Goal: Task Accomplishment & Management: Use online tool/utility

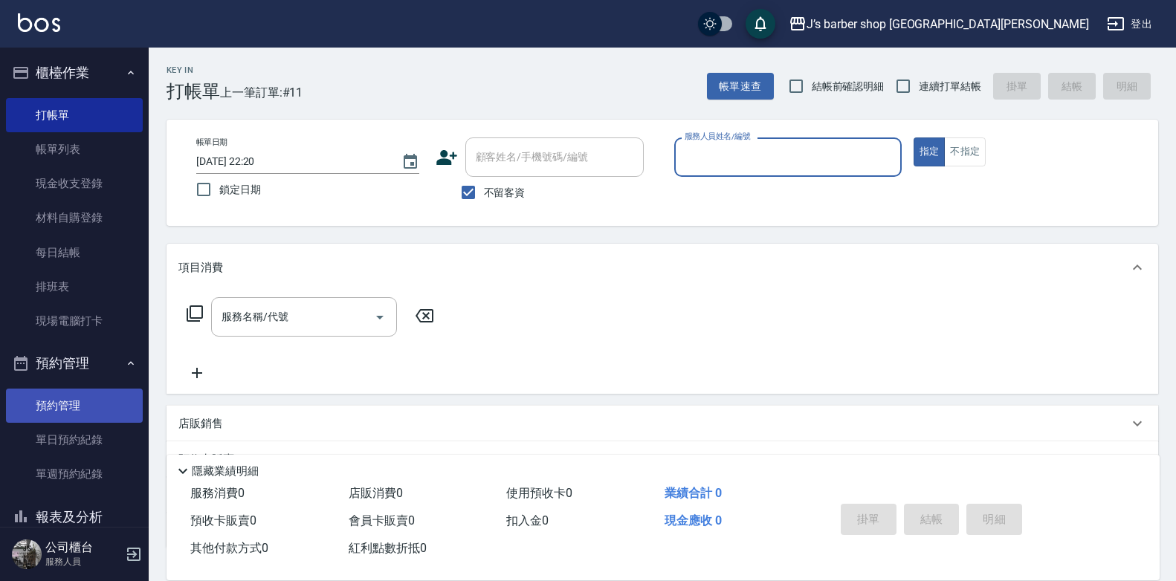
click at [78, 404] on link "預約管理" at bounding box center [74, 406] width 137 height 34
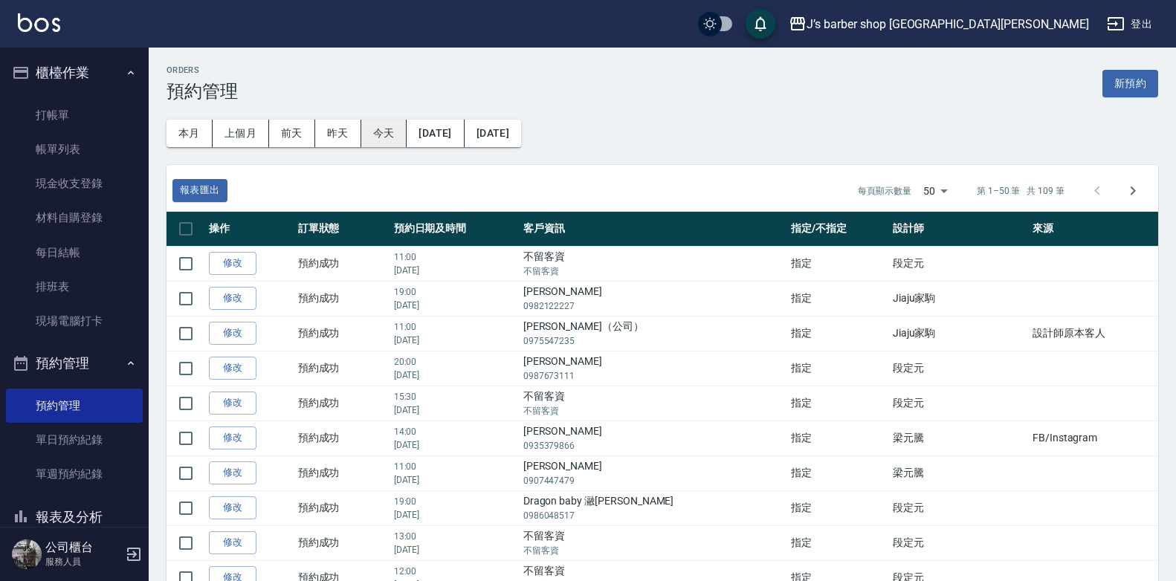
click at [370, 125] on button "今天" at bounding box center [384, 134] width 46 height 28
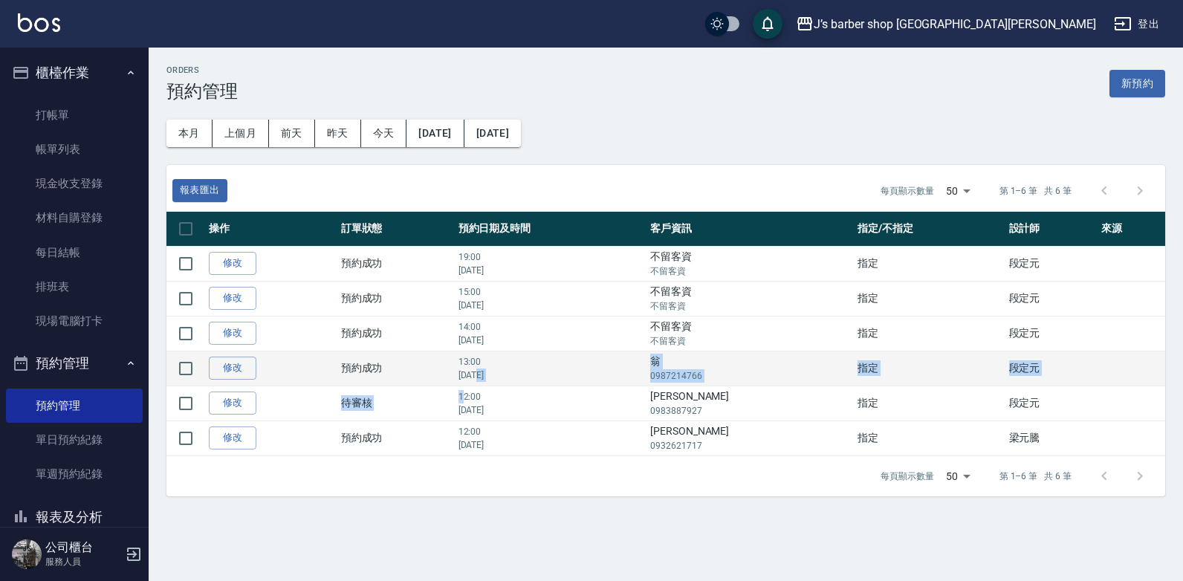
drag, startPoint x: 491, startPoint y: 394, endPoint x: 511, endPoint y: 384, distance: 22.6
click at [511, 384] on tbody "修改  預約成功 19:00 [DATE] 不留客資 不留客資 指定 段定元  修改  預約成功 15:00 [DATE] 不留客資 不留客資 指定 段定元 …" at bounding box center [666, 351] width 999 height 210
drag, startPoint x: 511, startPoint y: 384, endPoint x: 498, endPoint y: 370, distance: 18.9
click at [498, 370] on p "[DATE]" at bounding box center [551, 375] width 184 height 13
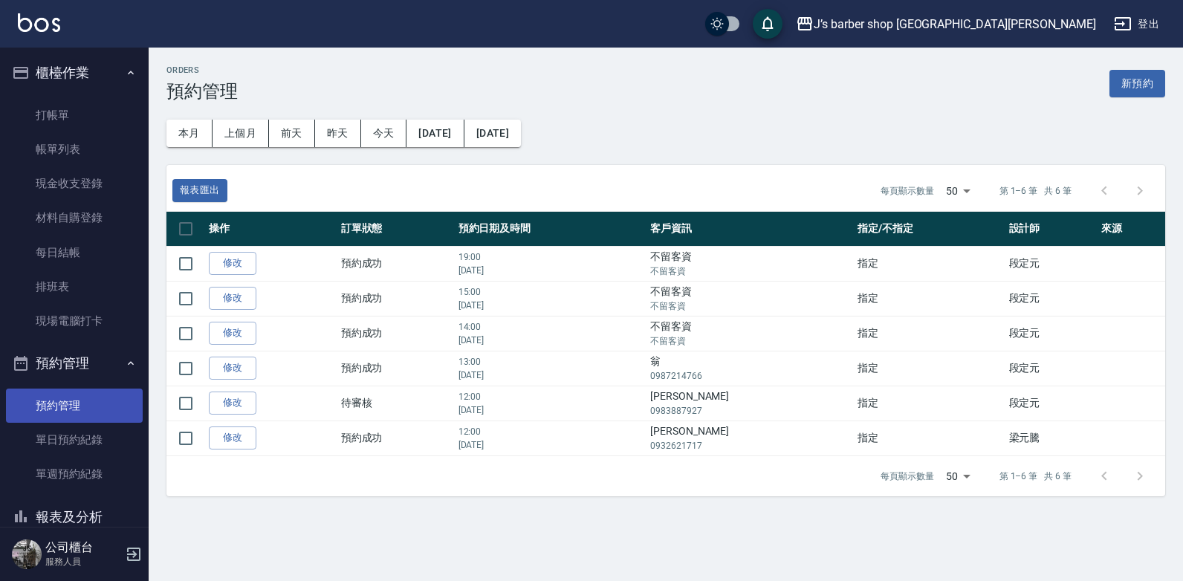
click at [100, 419] on link "預約管理" at bounding box center [74, 406] width 137 height 34
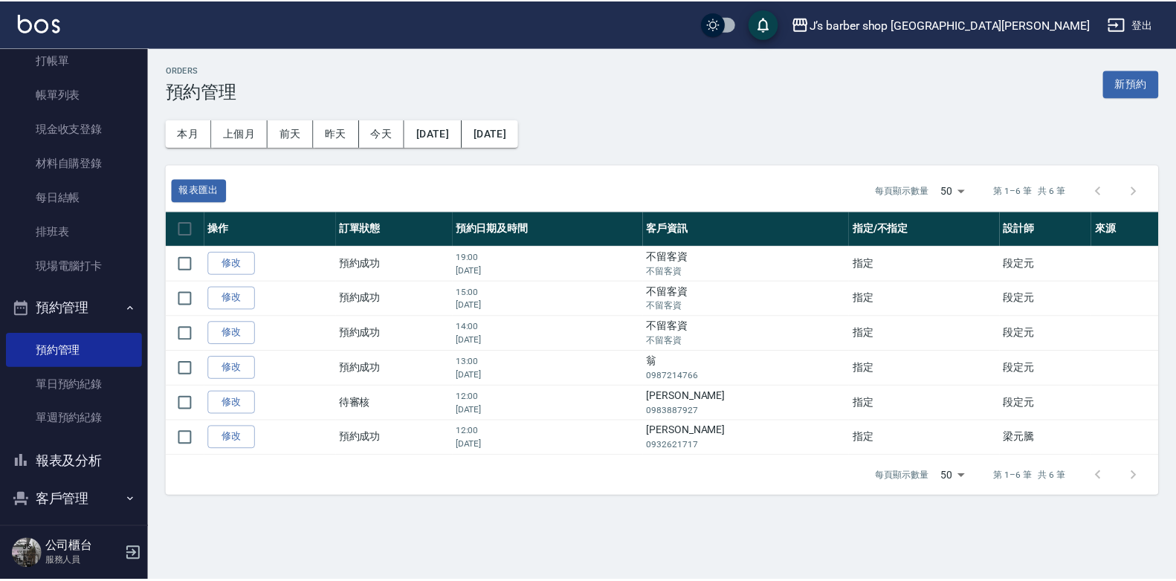
scroll to position [103, 0]
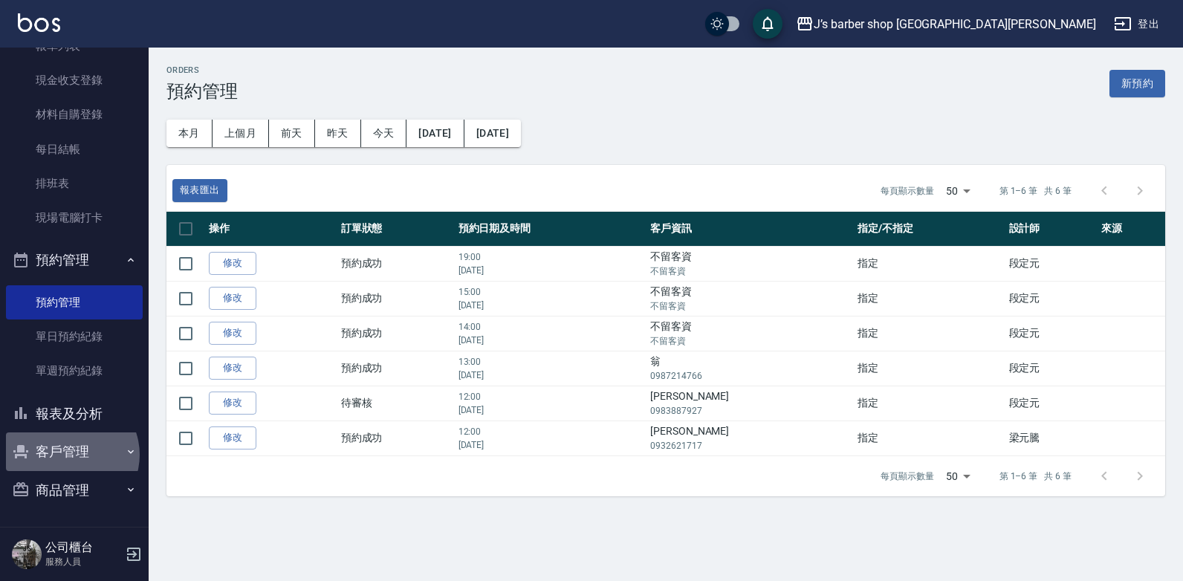
click at [69, 455] on button "客戶管理" at bounding box center [74, 452] width 137 height 39
click at [85, 421] on button "報表及分析" at bounding box center [74, 414] width 137 height 39
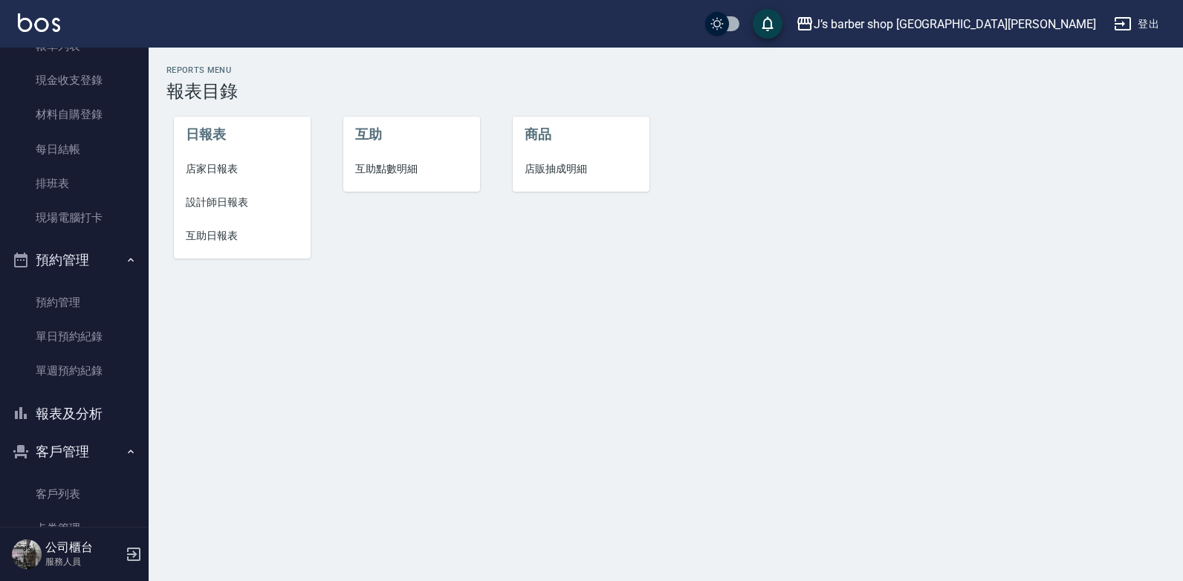
click at [233, 199] on span "設計師日報表" at bounding box center [242, 203] width 113 height 16
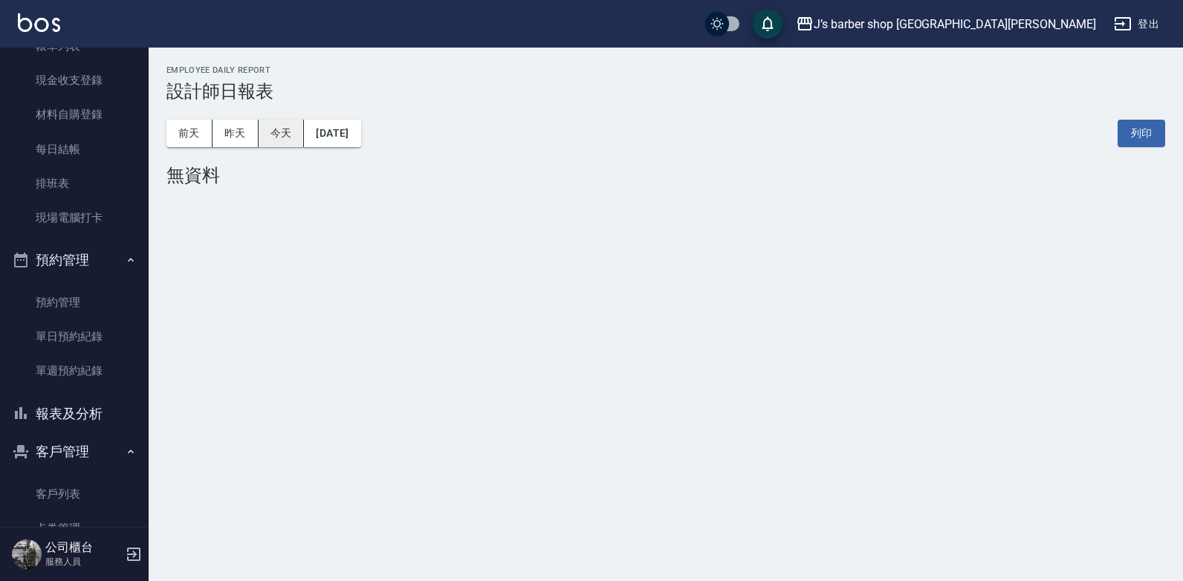
click at [273, 137] on button "今天" at bounding box center [282, 134] width 46 height 28
click at [252, 136] on button "昨天" at bounding box center [236, 134] width 46 height 28
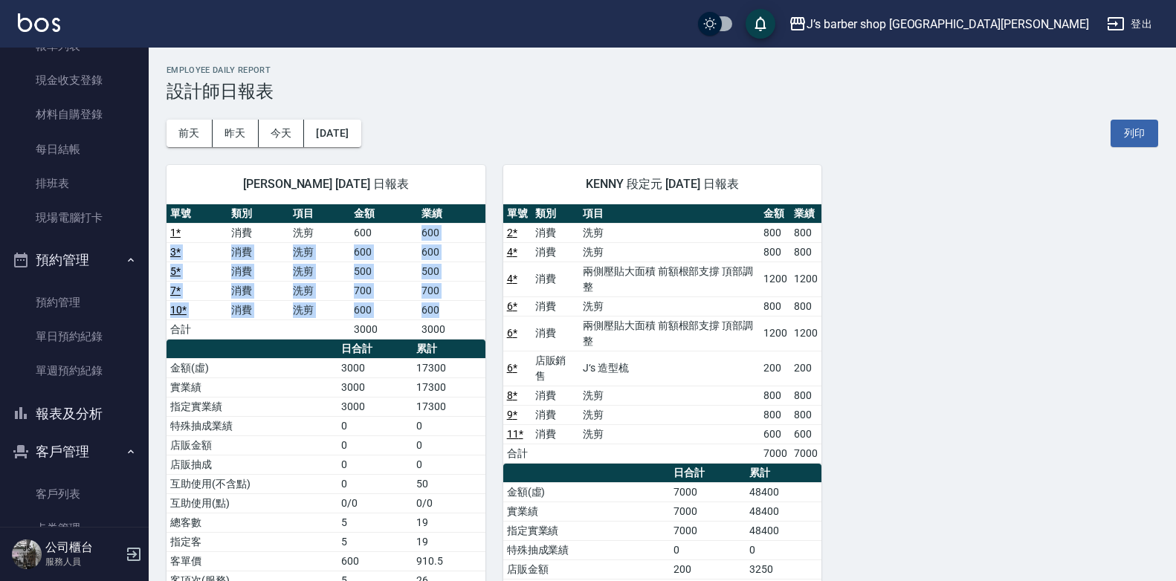
drag, startPoint x: 416, startPoint y: 229, endPoint x: 439, endPoint y: 314, distance: 87.6
click at [439, 314] on tbody "1 * 消費 洗剪 600 600 3 * 消費 洗剪 600 600 5 * 消費 洗剪 500 500 7 * 消費 洗剪 700 700 10 * 消費…" at bounding box center [326, 281] width 319 height 116
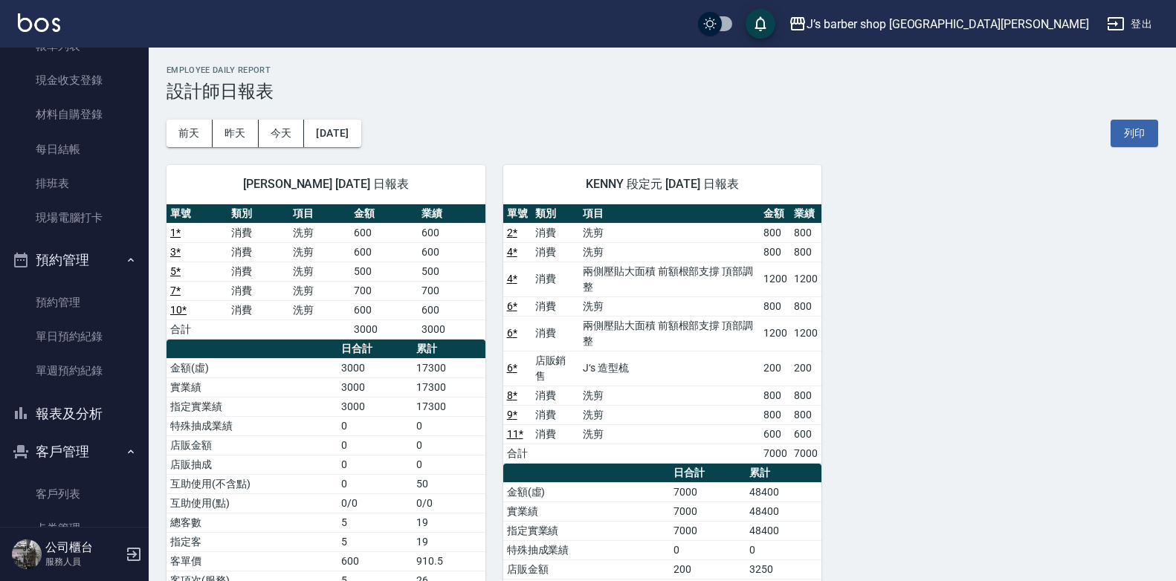
drag, startPoint x: 439, startPoint y: 314, endPoint x: 446, endPoint y: 325, distance: 13.4
click at [446, 325] on td "3000" at bounding box center [452, 329] width 68 height 19
drag, startPoint x: 445, startPoint y: 329, endPoint x: 411, endPoint y: 329, distance: 34.2
click at [411, 329] on tr "合計 3000 3000" at bounding box center [326, 329] width 319 height 19
click at [410, 329] on td "3000" at bounding box center [384, 329] width 68 height 19
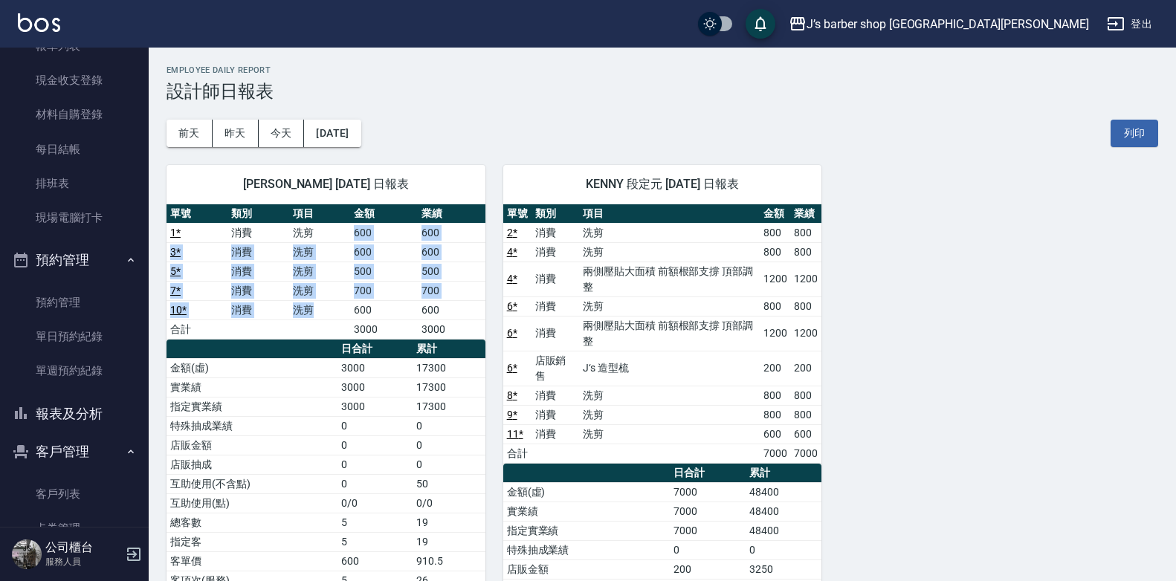
drag, startPoint x: 349, startPoint y: 309, endPoint x: 358, endPoint y: 230, distance: 80.0
click at [358, 230] on tbody "1 * 消費 洗剪 600 600 3 * 消費 洗剪 600 600 5 * 消費 洗剪 500 500 7 * 消費 洗剪 700 700 10 * 消費…" at bounding box center [326, 281] width 319 height 116
drag, startPoint x: 358, startPoint y: 230, endPoint x: 346, endPoint y: 244, distance: 18.0
click at [346, 244] on td "洗剪" at bounding box center [319, 251] width 61 height 19
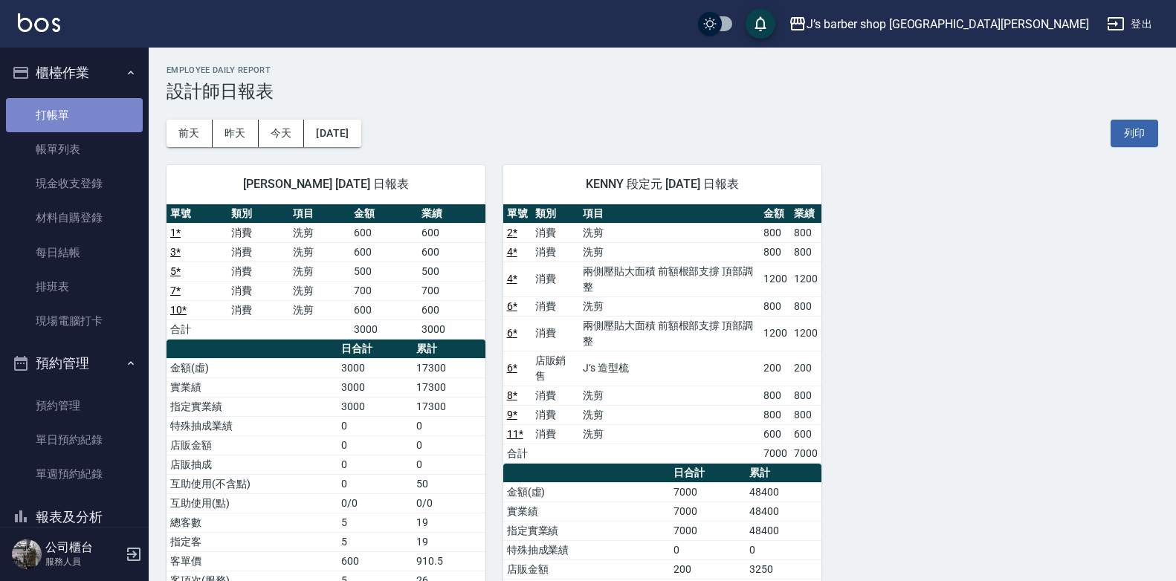
click at [100, 103] on link "打帳單" at bounding box center [74, 115] width 137 height 34
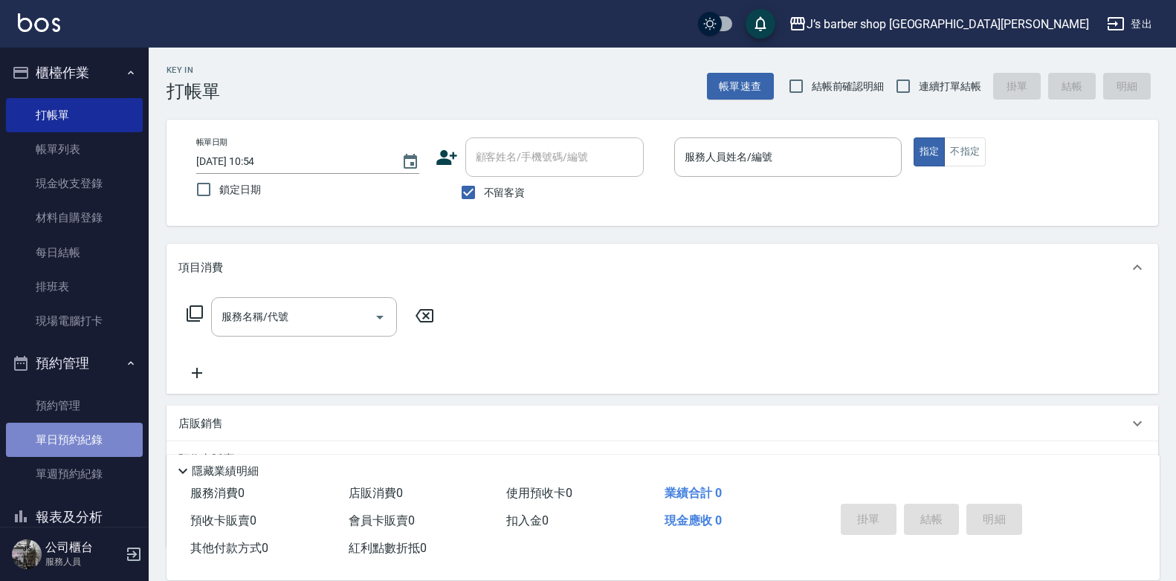
click at [102, 430] on link "單日預約紀錄" at bounding box center [74, 440] width 137 height 34
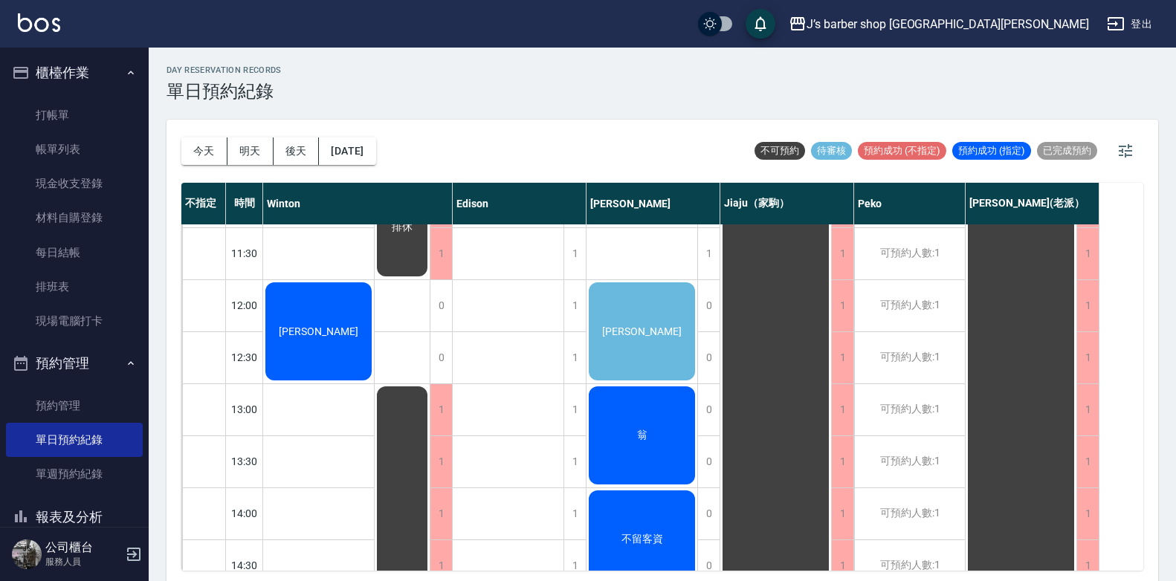
scroll to position [74, 0]
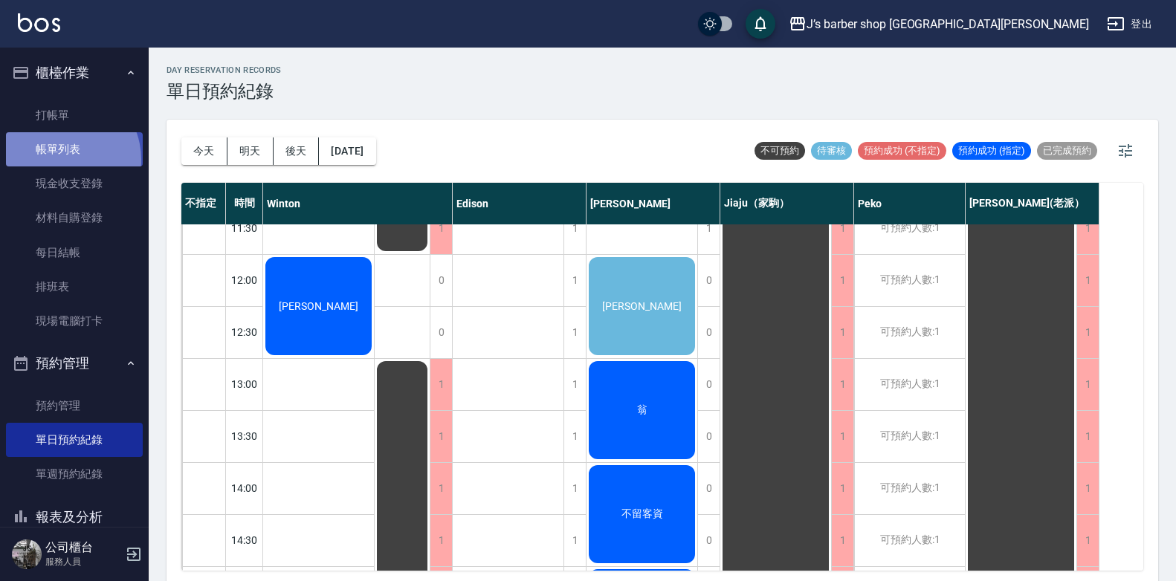
click at [59, 160] on link "帳單列表" at bounding box center [74, 149] width 137 height 34
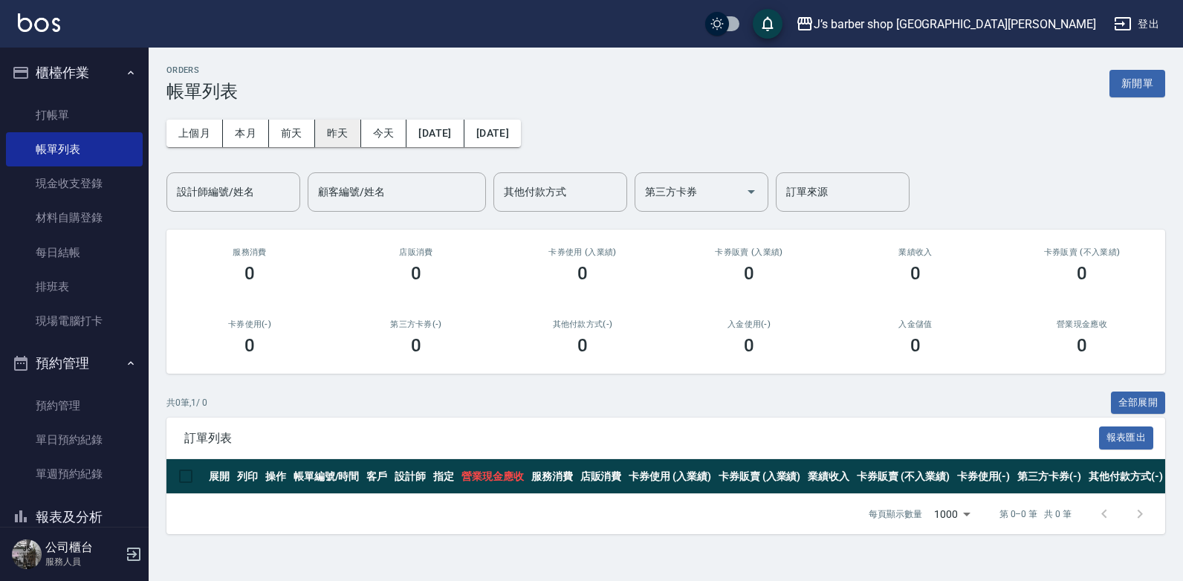
click at [323, 124] on button "昨天" at bounding box center [338, 134] width 46 height 28
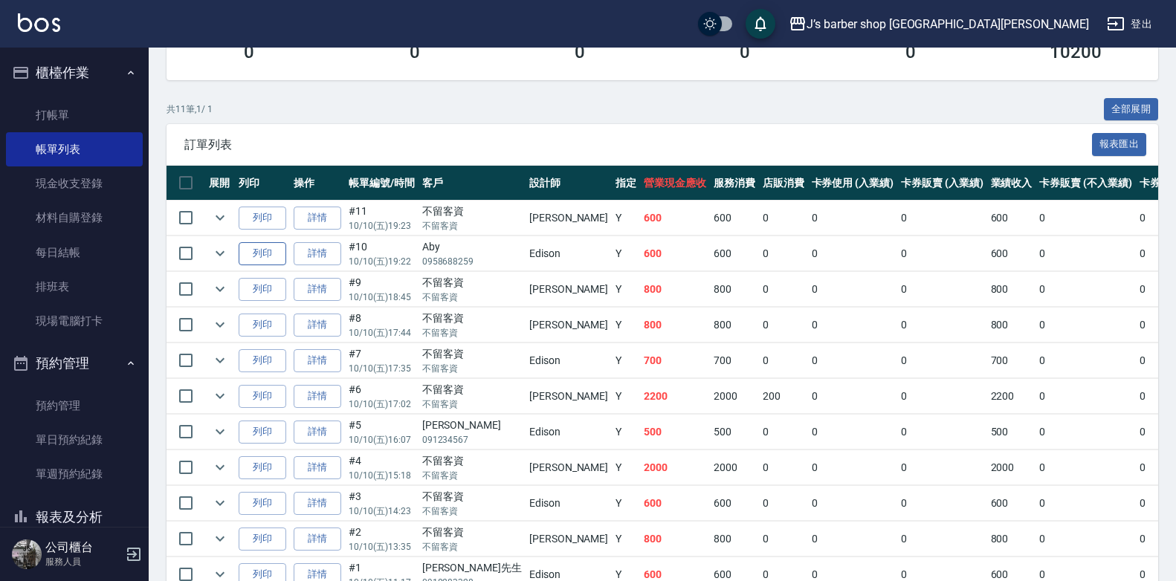
scroll to position [375, 0]
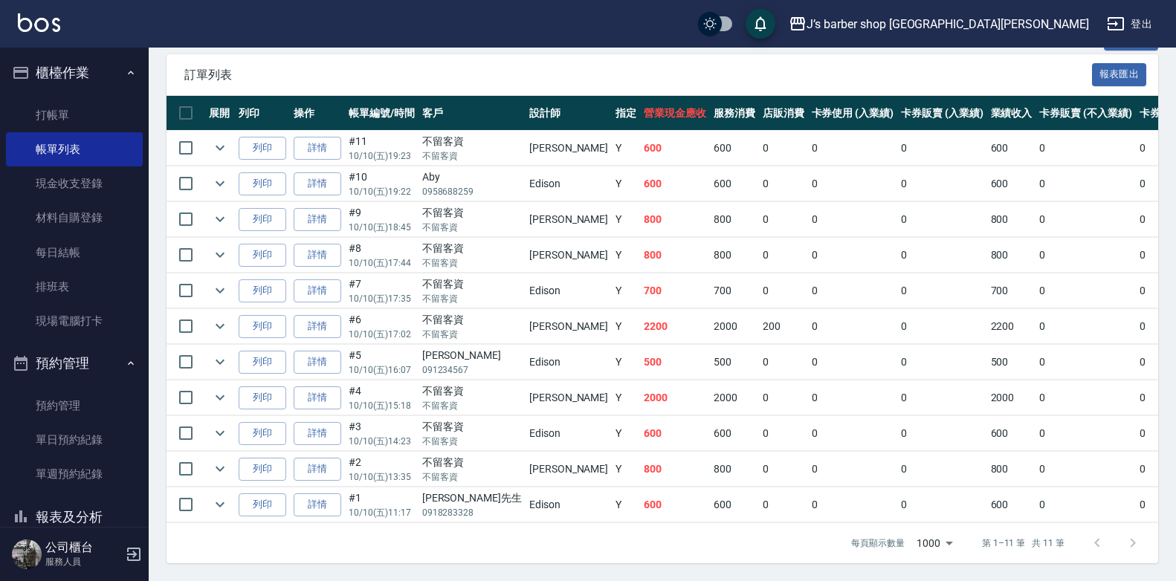
drag, startPoint x: 527, startPoint y: 492, endPoint x: 522, endPoint y: 476, distance: 17.2
click at [612, 488] on td "Y" at bounding box center [626, 505] width 28 height 35
drag, startPoint x: 522, startPoint y: 476, endPoint x: 529, endPoint y: 426, distance: 50.4
click at [612, 426] on td "Y" at bounding box center [626, 433] width 28 height 35
click at [526, 332] on td "[PERSON_NAME]" at bounding box center [569, 326] width 86 height 35
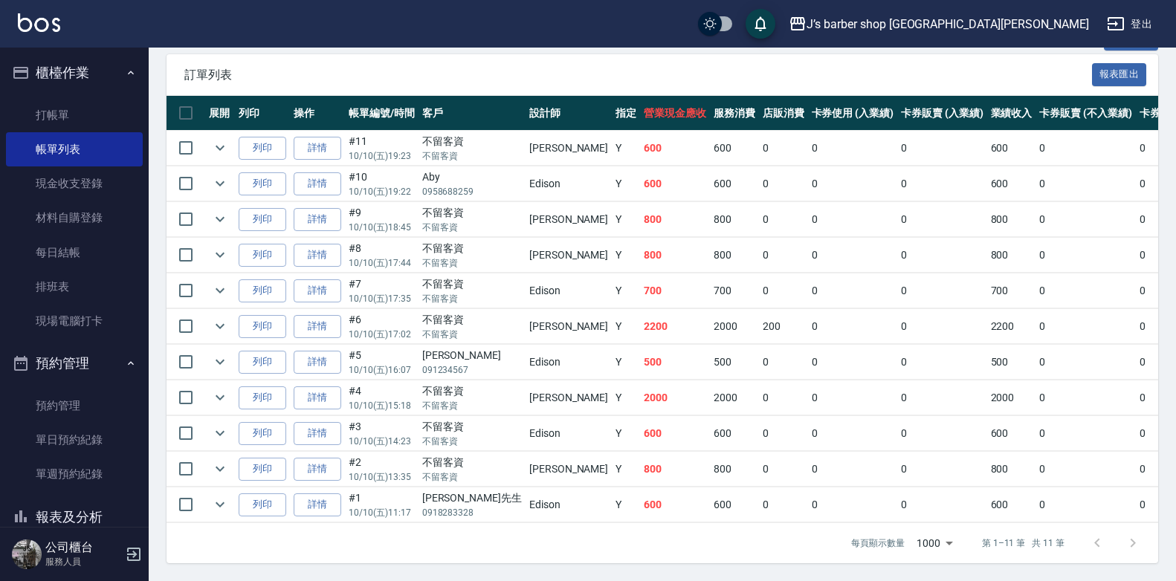
click at [526, 274] on td "Edison" at bounding box center [569, 291] width 86 height 35
click at [526, 202] on td "[PERSON_NAME]" at bounding box center [569, 219] width 86 height 35
click at [106, 94] on ul "打帳單 帳單列表 現金收支登錄 材料自購登錄 每日結帳 排班表 現場電腦打卡" at bounding box center [74, 218] width 137 height 253
click at [81, 100] on link "打帳單" at bounding box center [74, 115] width 137 height 34
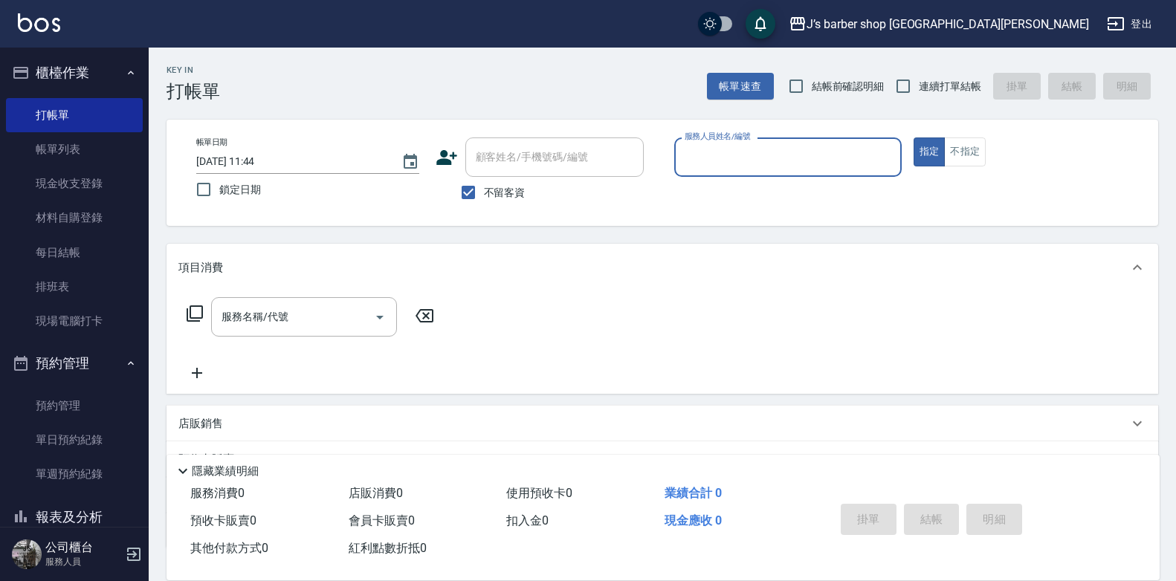
click at [221, 373] on div "服務名稱/代號 服務名稱/代號" at bounding box center [310, 339] width 265 height 85
click at [200, 413] on div "店販銷售" at bounding box center [663, 424] width 992 height 36
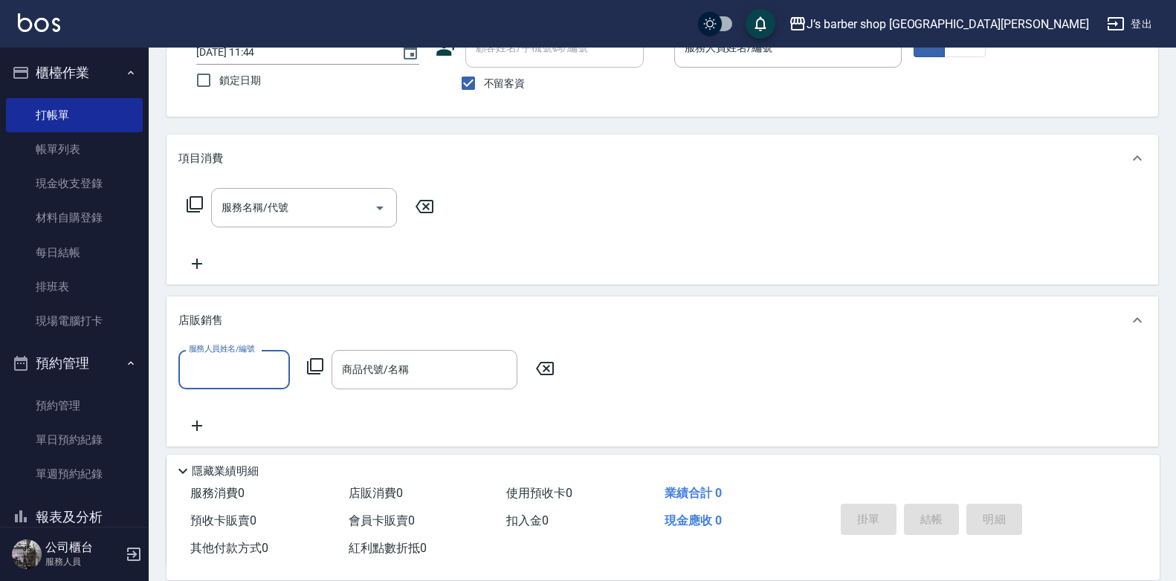
scroll to position [236, 0]
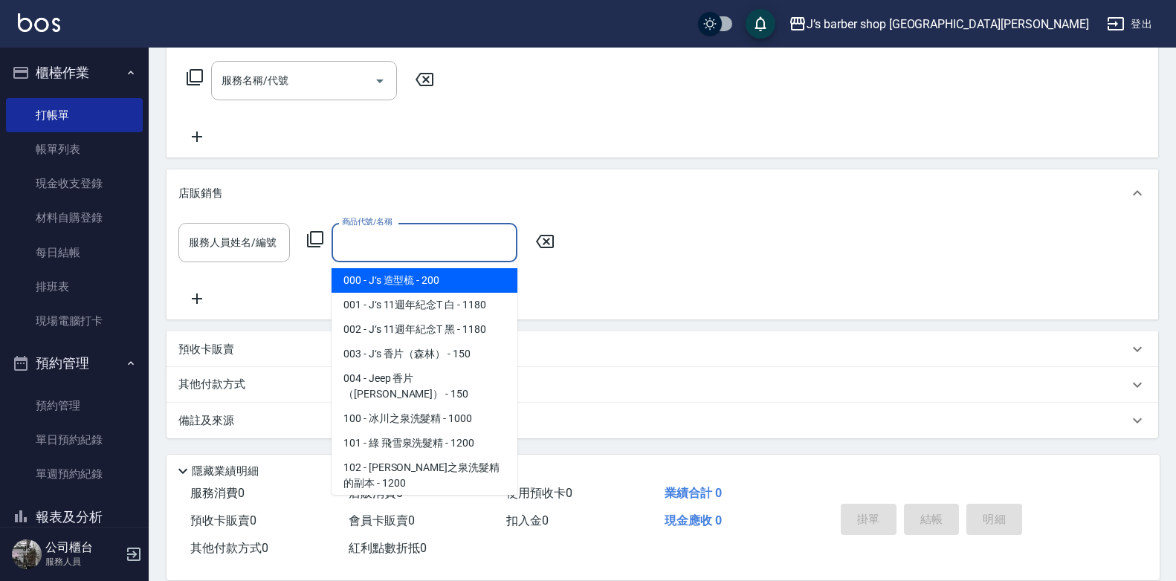
click at [395, 233] on div "商品代號/名稱 商品代號/名稱" at bounding box center [425, 242] width 186 height 39
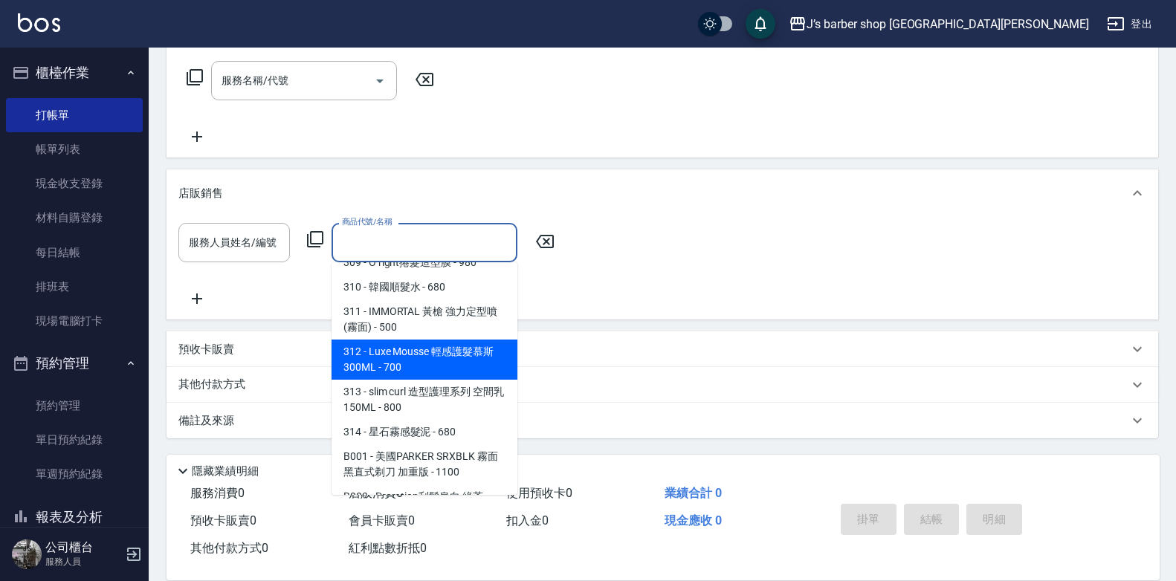
scroll to position [595, 0]
